Goal: Information Seeking & Learning: Learn about a topic

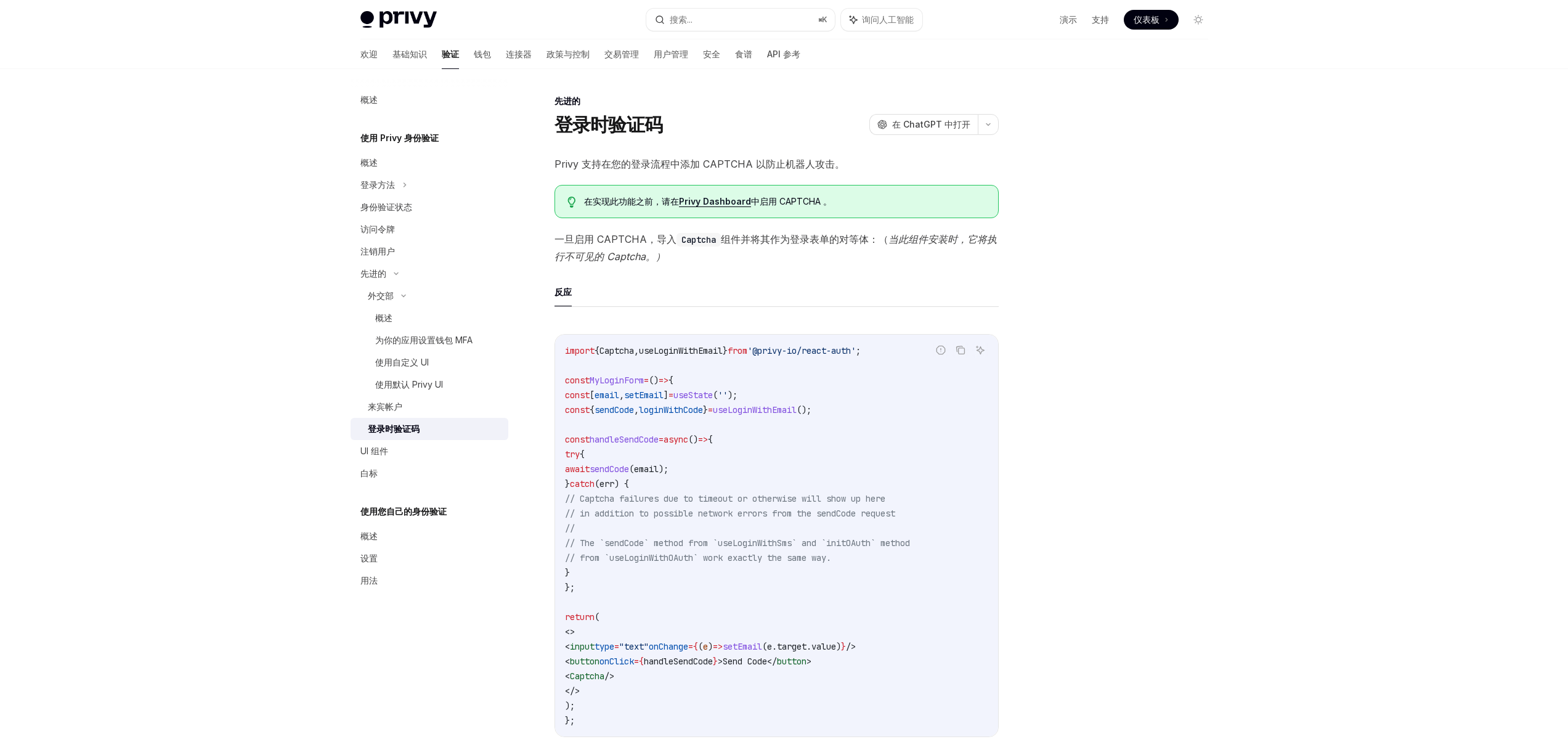
scroll to position [279, 0]
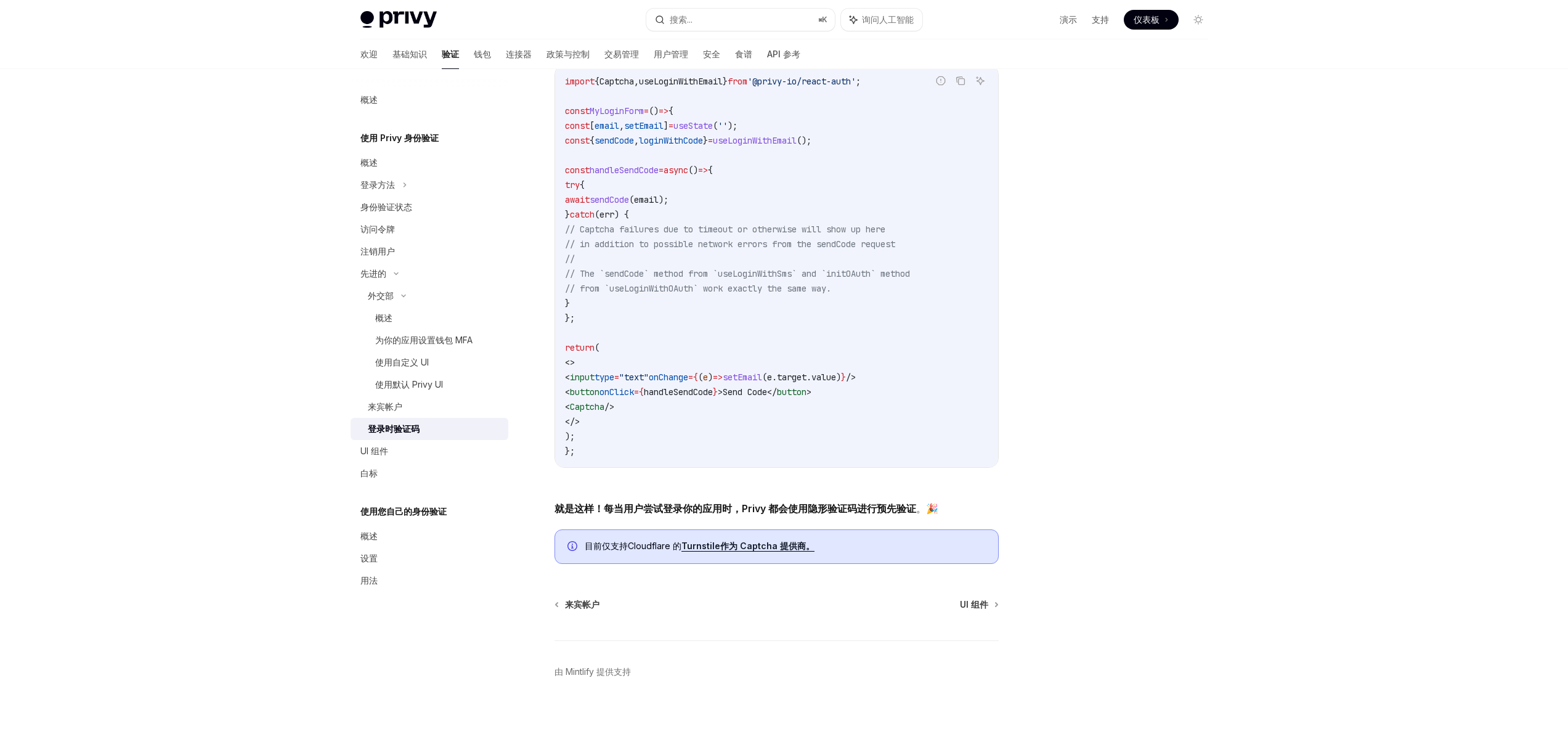
click at [1200, 434] on div at bounding box center [1124, 419] width 187 height 653
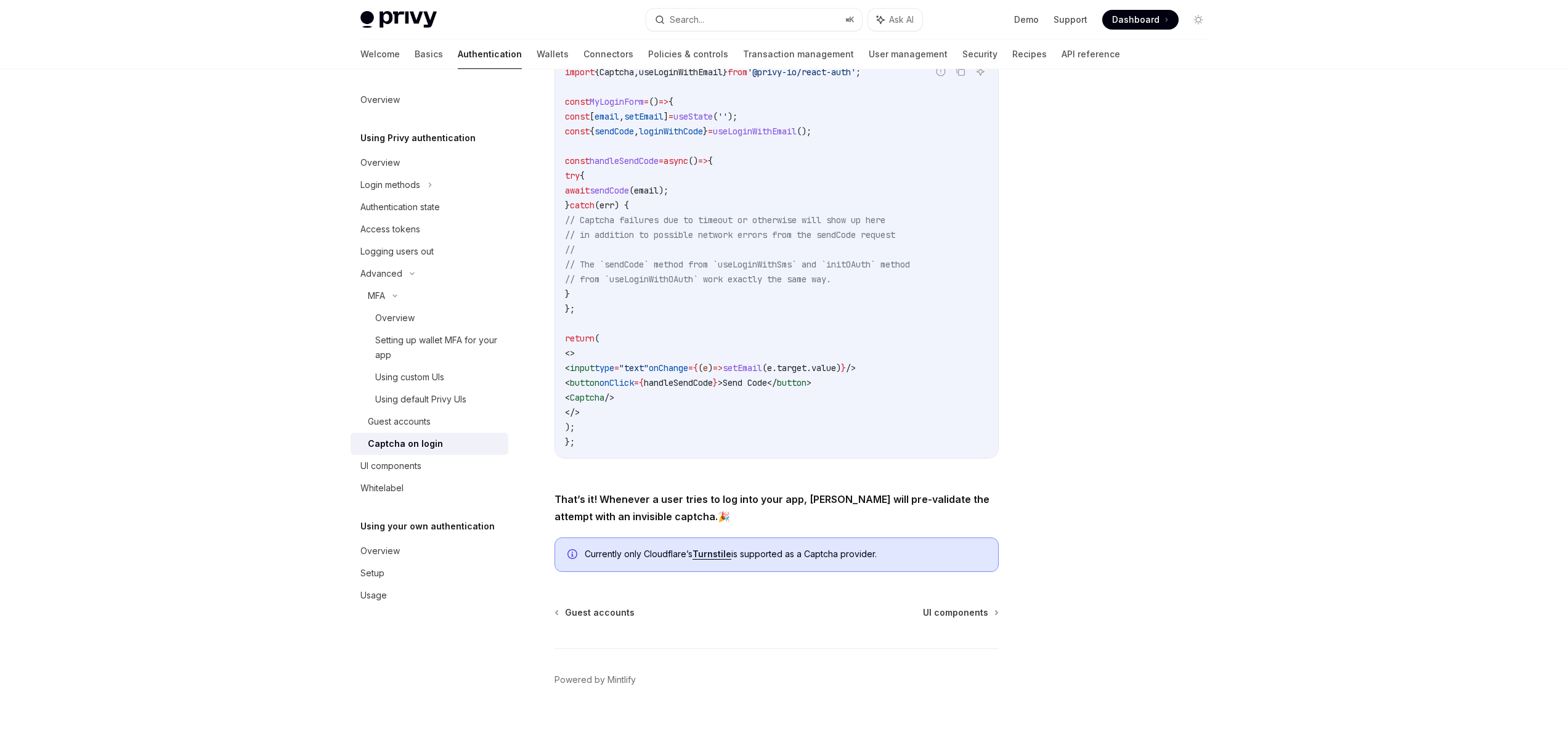
click at [1143, 306] on div at bounding box center [1124, 419] width 187 height 653
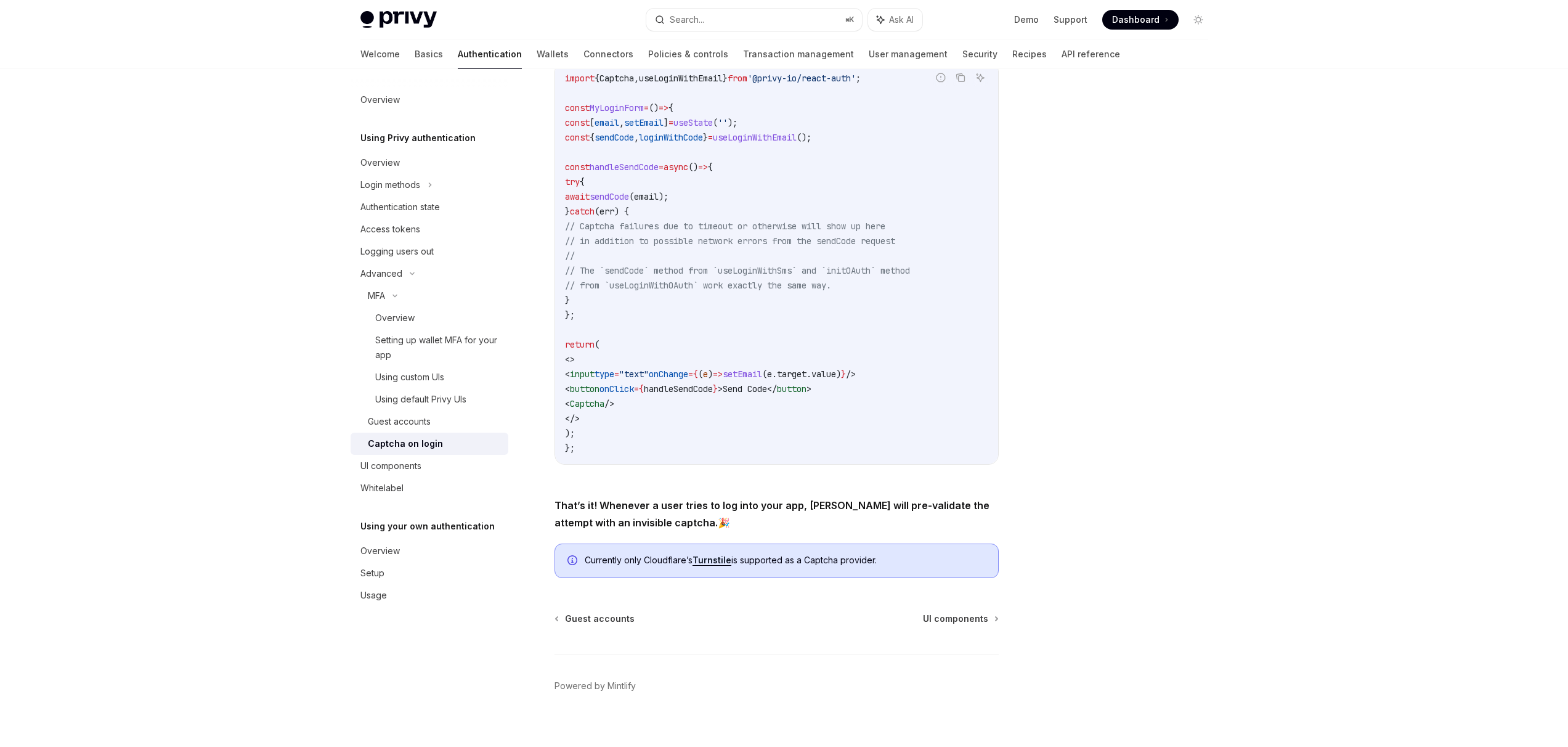
scroll to position [287, 0]
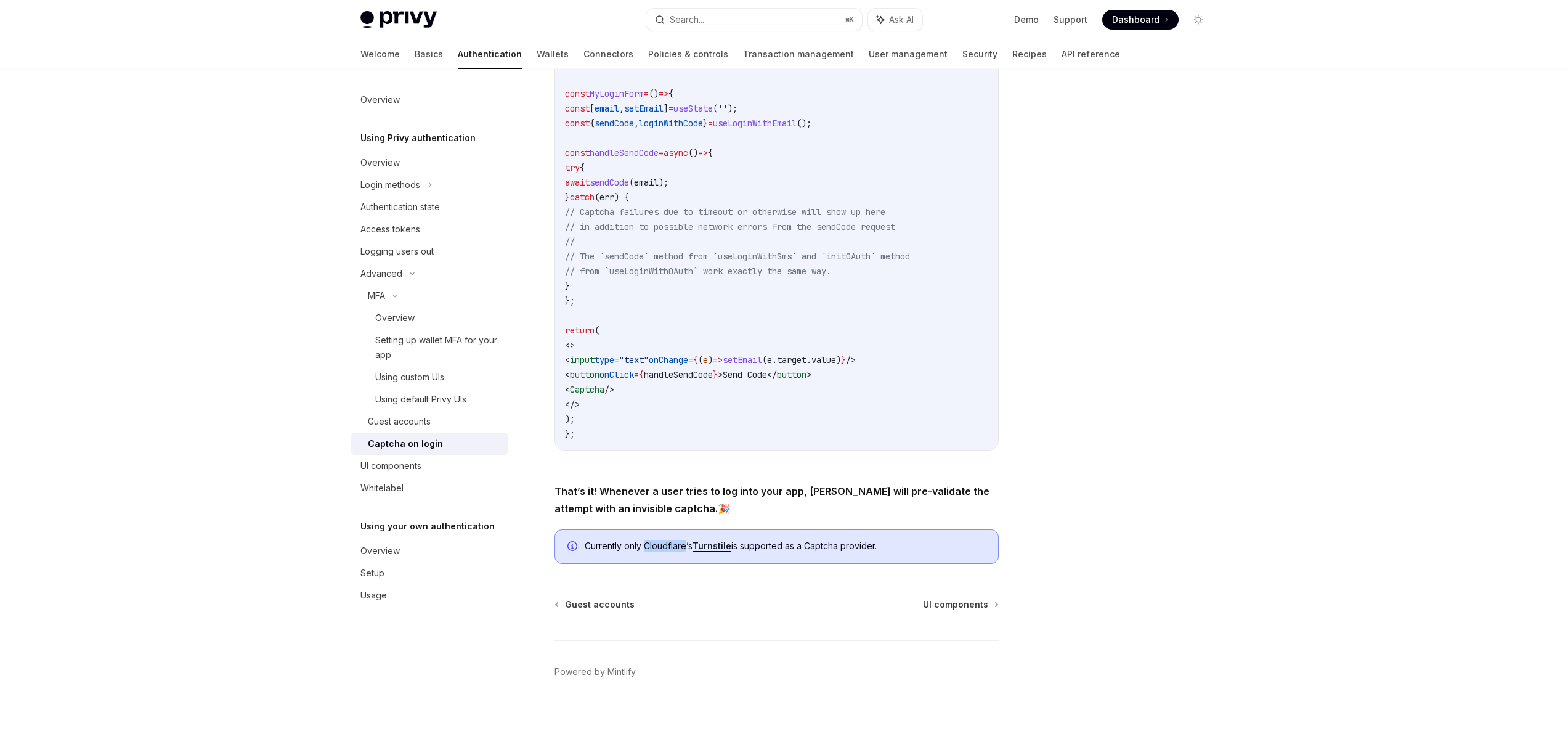
drag, startPoint x: 686, startPoint y: 544, endPoint x: 645, endPoint y: 546, distance: 41.0
click at [645, 546] on span "Currently only Cloudflare’s Turnstile is supported as a Captcha provider." at bounding box center [785, 546] width 402 height 12
copy span "Cloudflare"
click at [1254, 369] on div "Privy Docs home page Search... ⌘ K Ask AI Demo Support Dashboard Dashboard Sear…" at bounding box center [784, 229] width 1568 height 1033
click at [1278, 332] on div "Privy Docs home page Search... ⌘ K Ask AI Demo Support Dashboard Dashboard Sear…" at bounding box center [784, 229] width 1568 height 1033
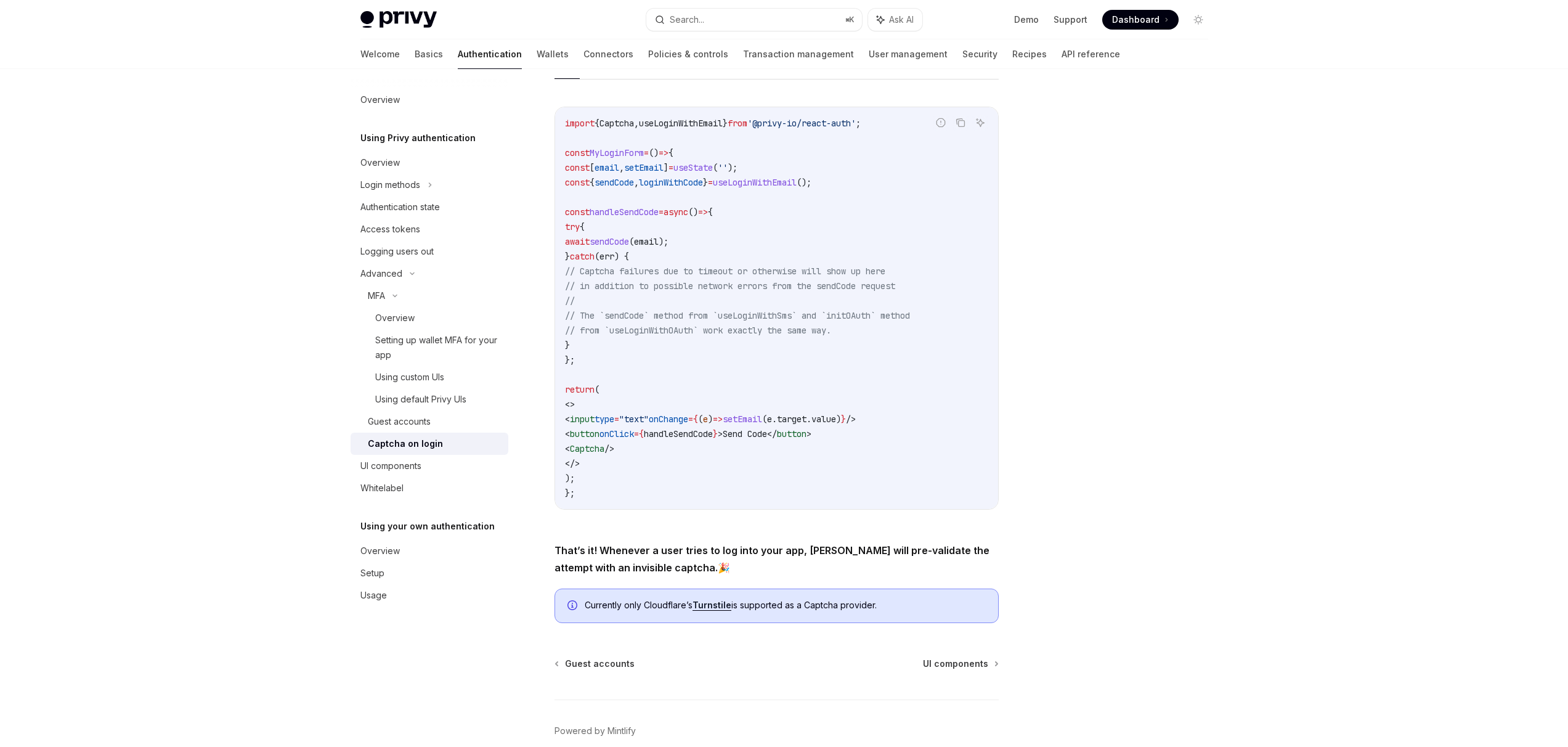
scroll to position [234, 0]
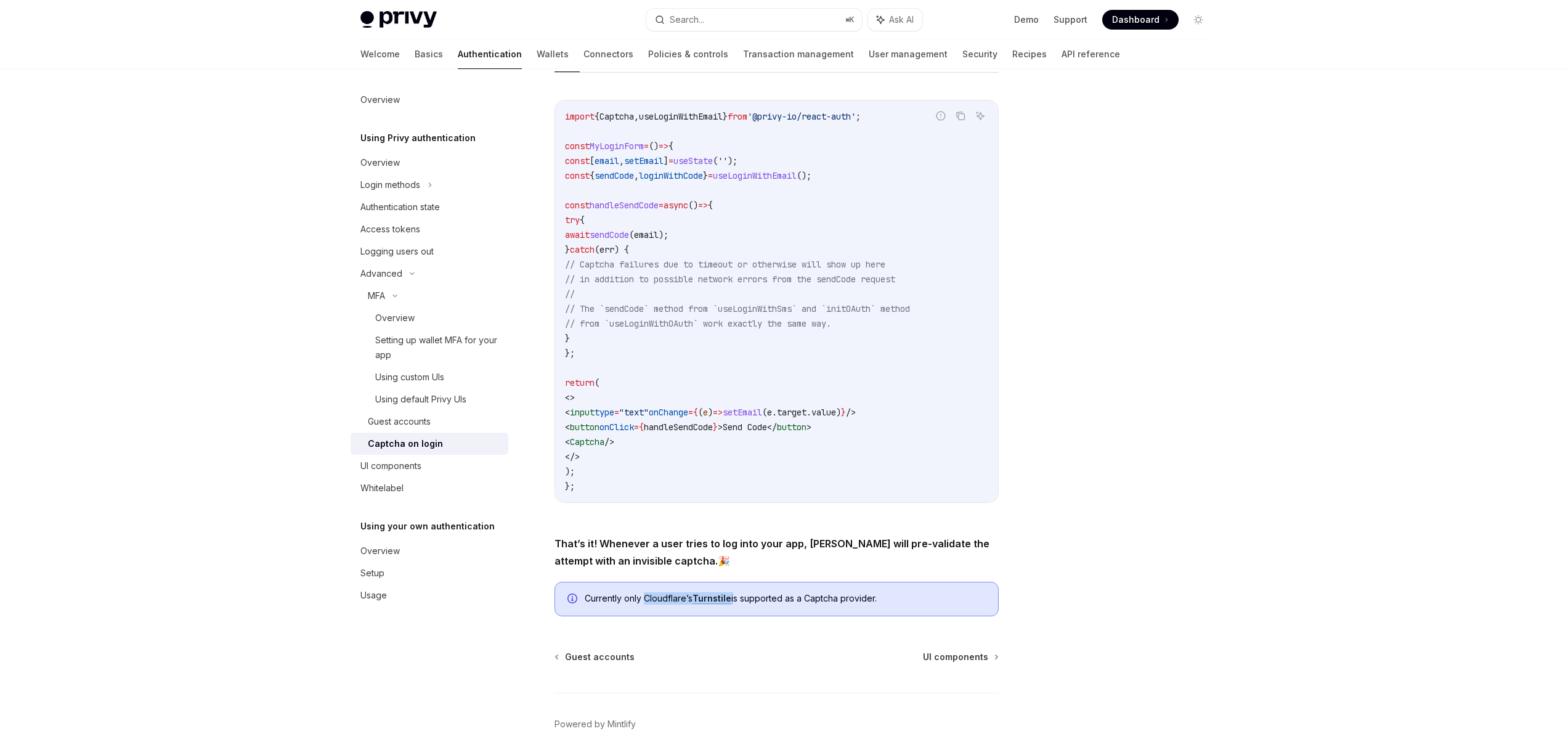
drag, startPoint x: 704, startPoint y: 596, endPoint x: 647, endPoint y: 597, distance: 57.0
click at [647, 597] on span "Currently only Cloudflare’s Turnstile is supported as a Captcha provider." at bounding box center [785, 599] width 402 height 12
copy span "Cloudflare’s Turnstile"
type textarea "*"
